Goal: Navigation & Orientation: Find specific page/section

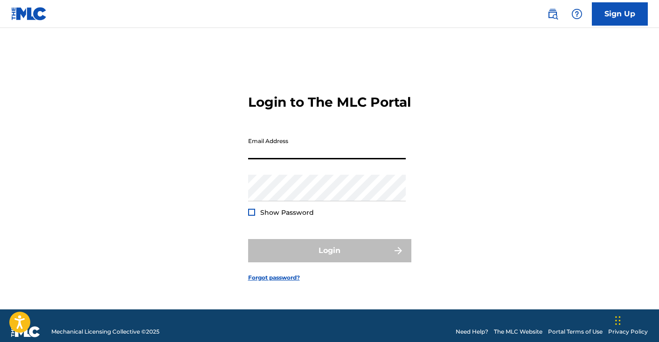
click at [295, 160] on input "Email Address" at bounding box center [327, 146] width 158 height 27
type input "[EMAIL_ADDRESS][DOMAIN_NAME]"
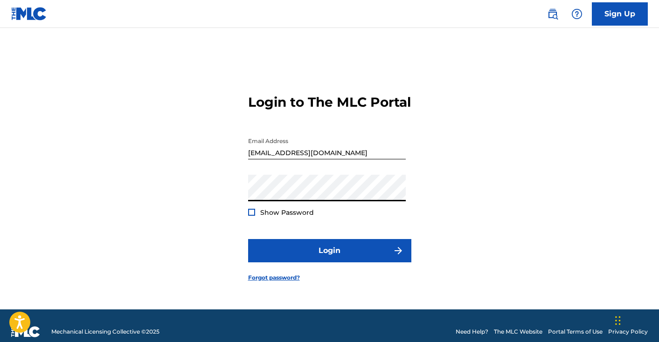
click at [249, 216] on div at bounding box center [251, 212] width 7 height 7
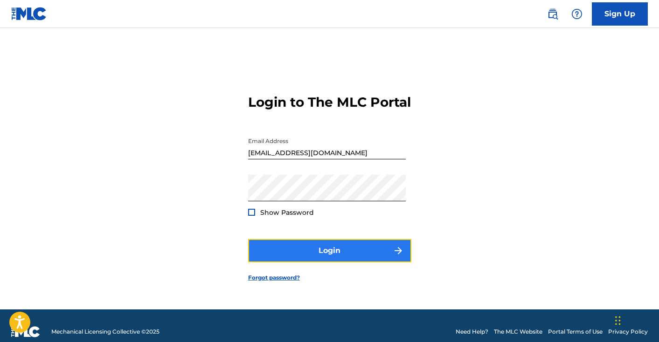
click at [297, 261] on button "Login" at bounding box center [329, 250] width 163 height 23
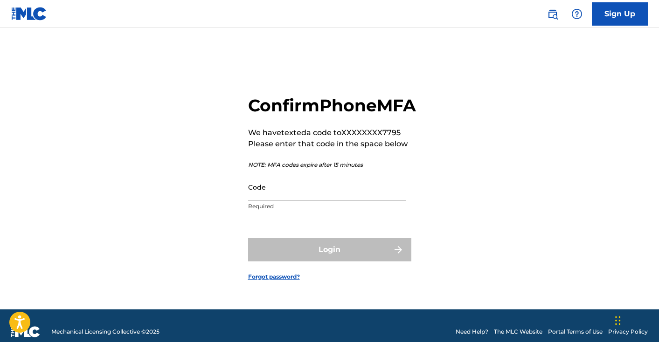
click at [335, 200] on input "Code" at bounding box center [327, 187] width 158 height 27
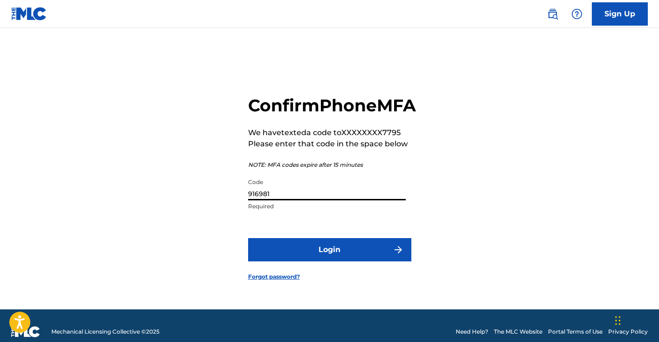
type input "916981"
click at [248, 238] on button "Login" at bounding box center [329, 249] width 163 height 23
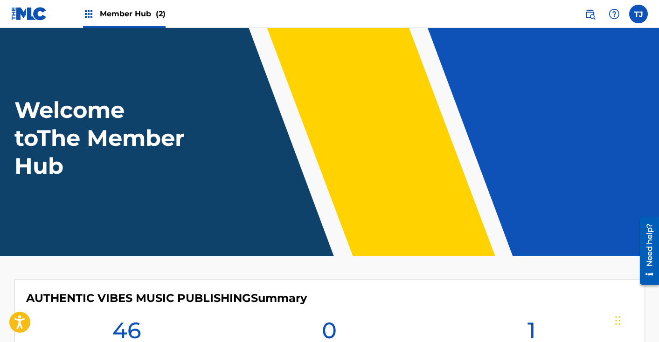
click at [131, 18] on span "Member Hub (2)" at bounding box center [133, 13] width 66 height 11
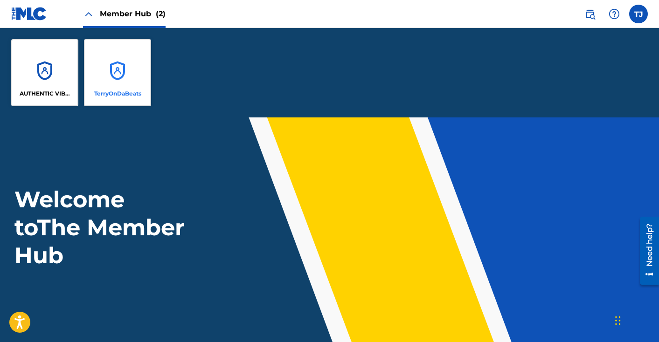
click at [104, 59] on div "TerryOnDaBeats" at bounding box center [117, 72] width 67 height 67
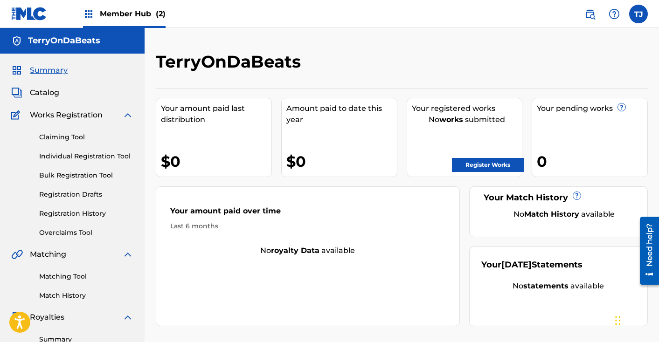
click at [107, 12] on span "Member Hub (2)" at bounding box center [133, 13] width 66 height 11
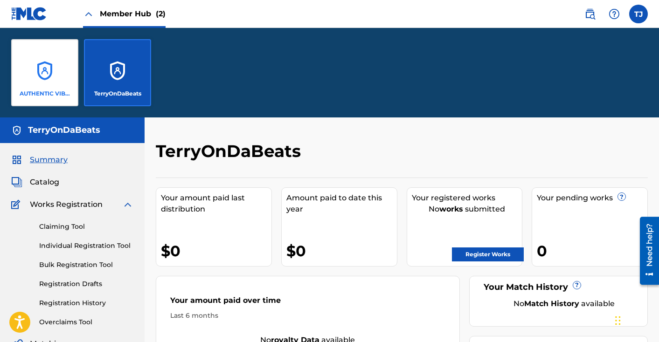
click at [55, 77] on div "AUTHENTIC VIBES MUSIC PUBLISHING" at bounding box center [44, 72] width 67 height 67
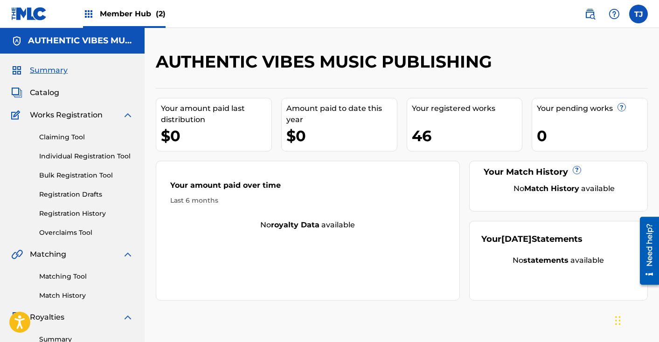
click at [439, 111] on div "Your registered works" at bounding box center [467, 108] width 111 height 11
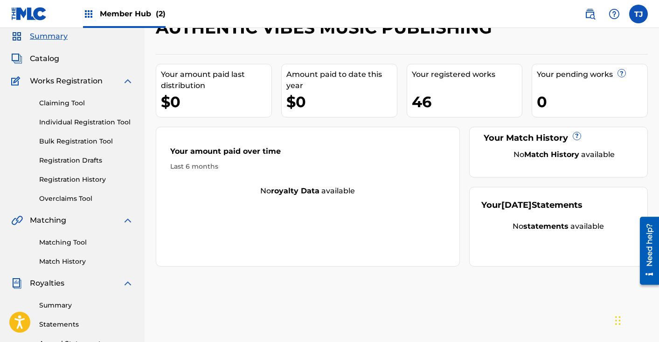
scroll to position [17, 0]
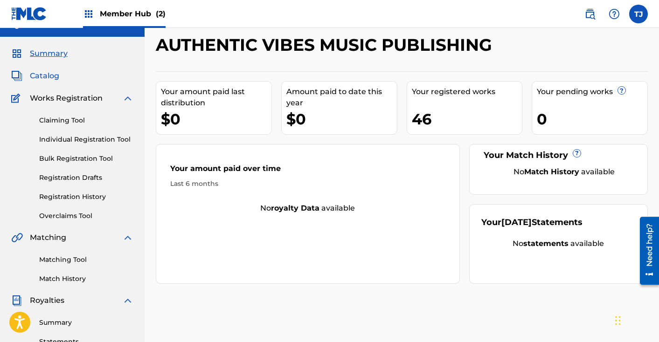
click at [39, 70] on span "Catalog" at bounding box center [44, 75] width 29 height 11
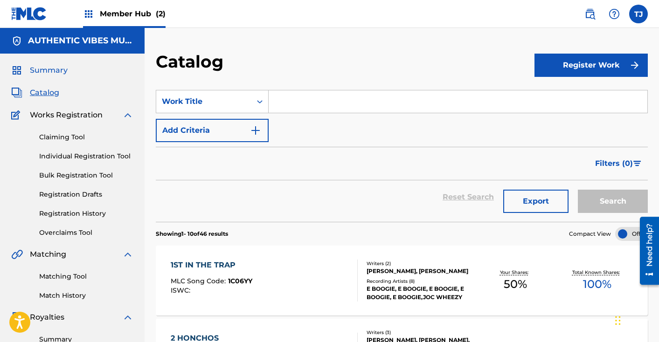
click at [35, 74] on span "Summary" at bounding box center [49, 70] width 38 height 11
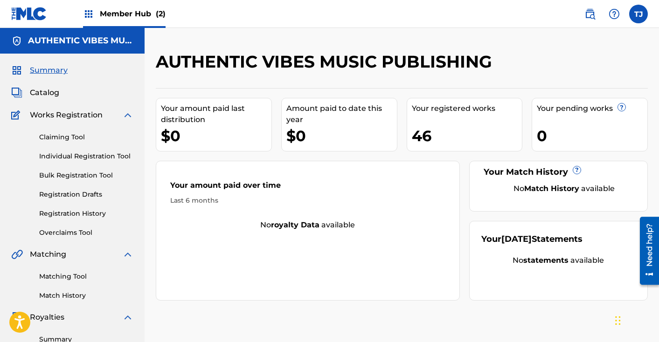
click at [126, 10] on span "Member Hub (2)" at bounding box center [133, 13] width 66 height 11
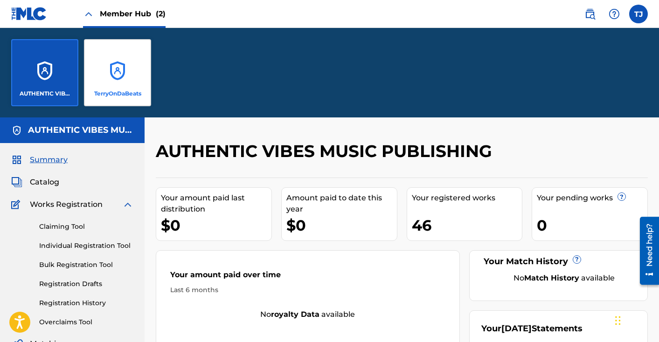
click at [116, 77] on div "TerryOnDaBeats" at bounding box center [117, 72] width 67 height 67
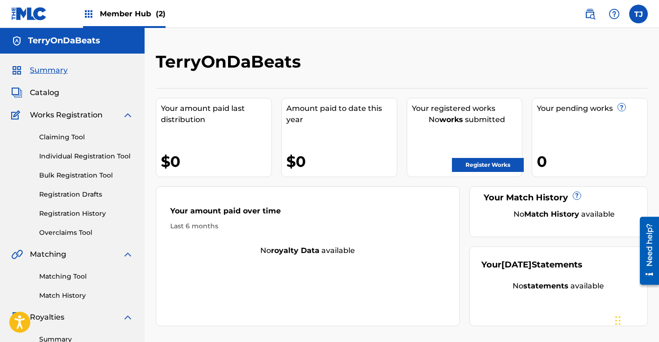
click at [123, 14] on span "Member Hub (2)" at bounding box center [133, 13] width 66 height 11
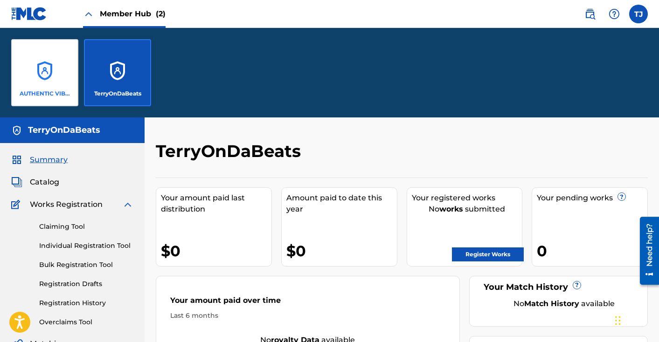
click at [52, 69] on div "AUTHENTIC VIBES MUSIC PUBLISHING" at bounding box center [44, 72] width 67 height 67
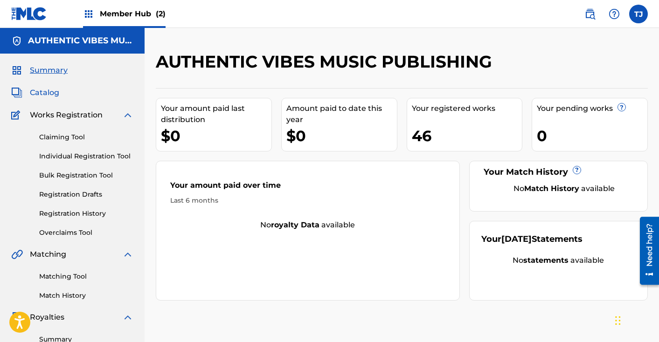
click at [45, 91] on span "Catalog" at bounding box center [44, 92] width 29 height 11
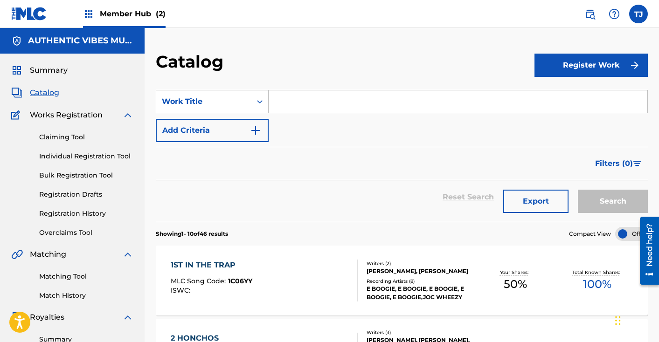
click at [137, 11] on span "Member Hub (2)" at bounding box center [133, 13] width 66 height 11
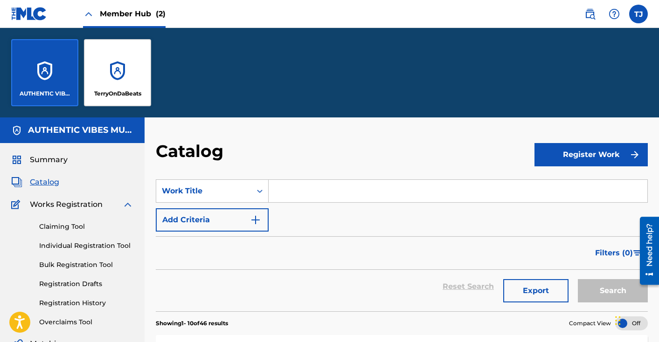
click at [26, 7] on link at bounding box center [29, 14] width 36 height 28
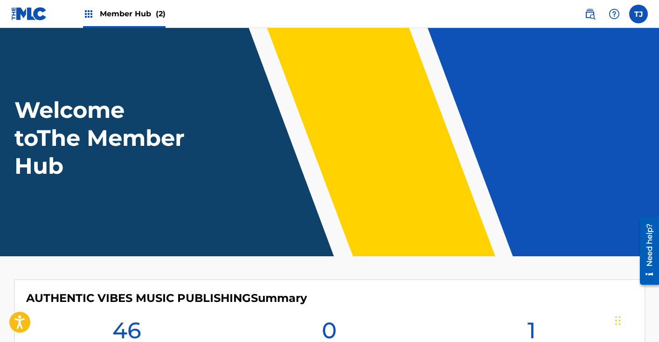
click at [24, 12] on img at bounding box center [29, 14] width 36 height 14
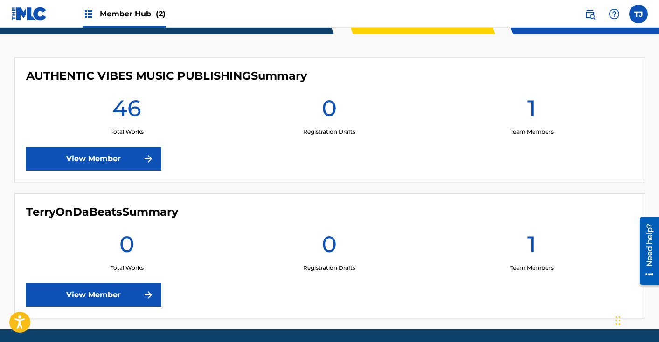
scroll to position [224, 0]
